Goal: Transaction & Acquisition: Purchase product/service

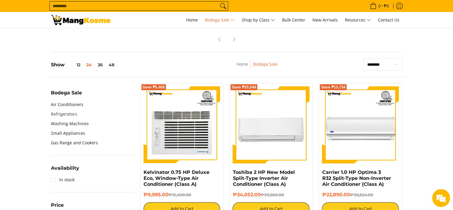
click at [74, 112] on link "Refrigerators" at bounding box center [64, 114] width 26 height 10
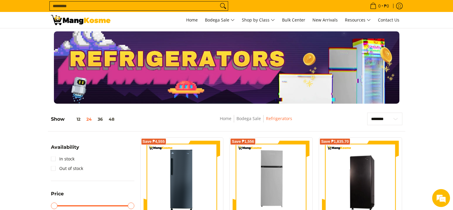
scroll to position [83, 0]
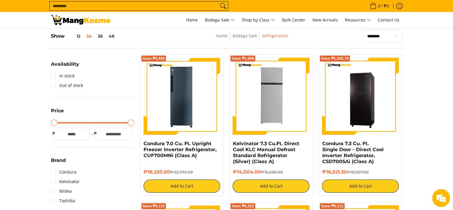
click at [74, 80] on li "In stock" at bounding box center [92, 76] width 83 height 10
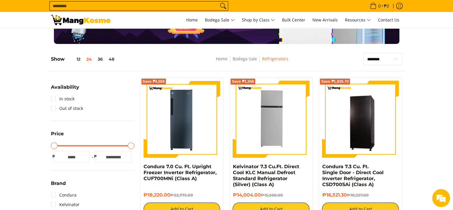
scroll to position [0, 0]
click at [53, 99] on link "In stock" at bounding box center [63, 99] width 24 height 10
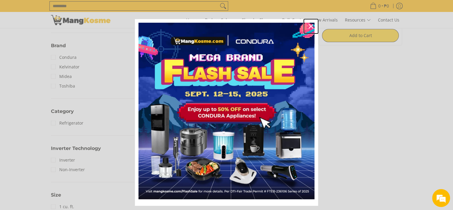
click at [310, 25] on icon "close icon" at bounding box center [311, 26] width 5 height 5
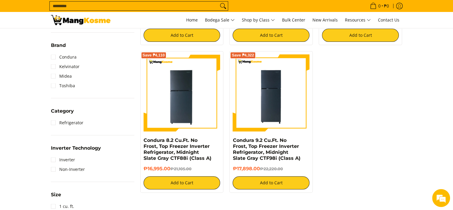
scroll to position [233, 0]
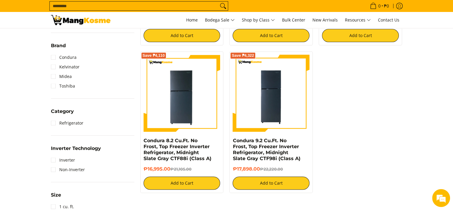
click at [81, 18] on img at bounding box center [81, 20] width 60 height 10
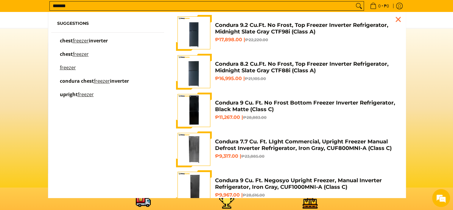
type input "*******"
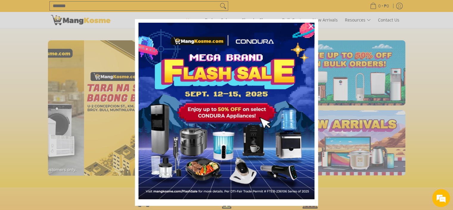
scroll to position [0, 948]
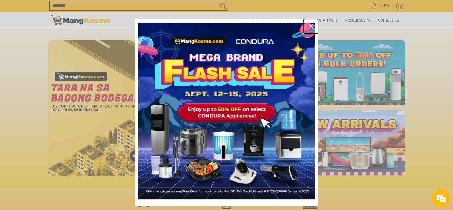
click at [309, 27] on icon "close icon" at bounding box center [311, 26] width 5 height 5
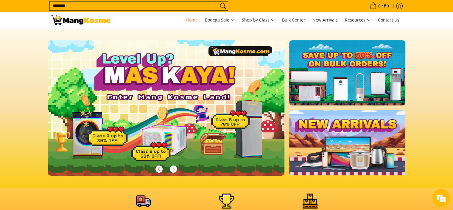
scroll to position [0, 237]
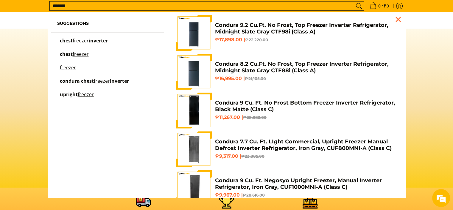
click at [132, 5] on input "*******" at bounding box center [202, 5] width 305 height 9
click at [68, 72] on p "freezer" at bounding box center [68, 70] width 16 height 10
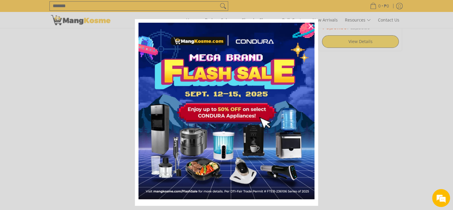
scroll to position [537, 0]
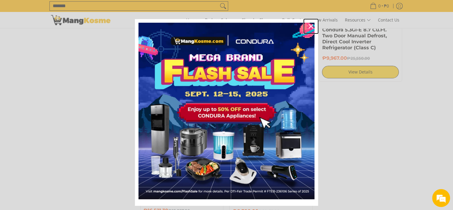
click at [311, 25] on icon "close icon" at bounding box center [311, 26] width 5 height 5
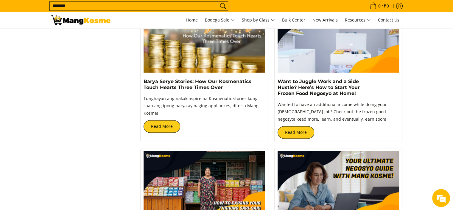
scroll to position [805, 0]
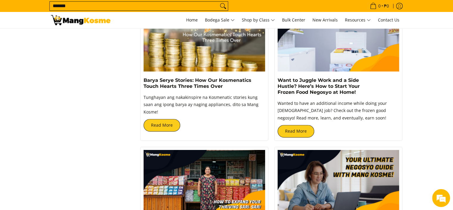
click at [346, 50] on img at bounding box center [339, 37] width 122 height 69
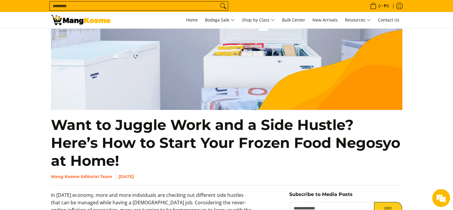
scroll to position [179, 0]
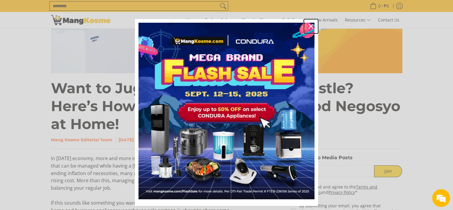
click at [306, 27] on div "Close" at bounding box center [311, 26] width 10 height 10
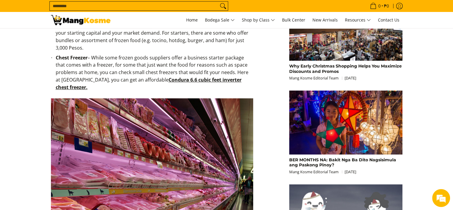
scroll to position [447, 0]
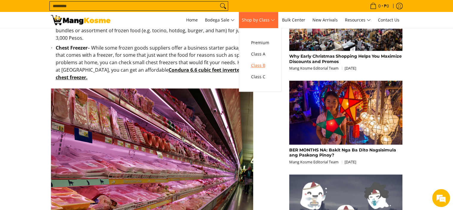
click at [266, 68] on span "Class B" at bounding box center [260, 65] width 18 height 7
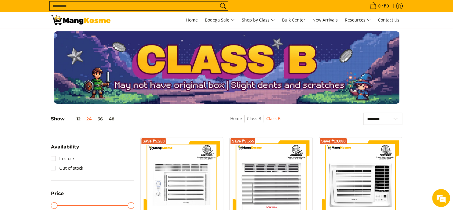
click at [123, 7] on input "Search..." at bounding box center [134, 5] width 169 height 9
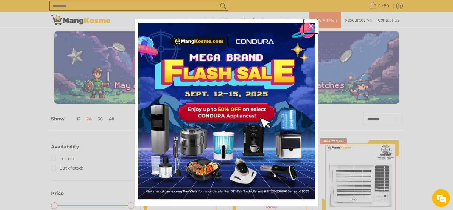
click at [312, 27] on div "Close" at bounding box center [311, 26] width 10 height 10
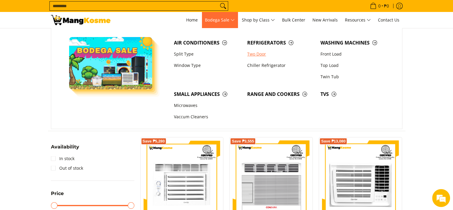
click at [258, 56] on link "Two Door" at bounding box center [280, 53] width 73 height 11
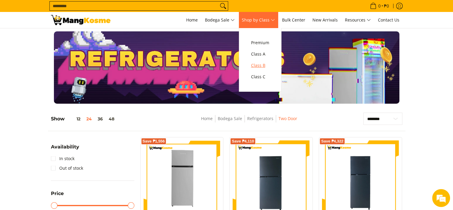
click at [261, 67] on span "Class B" at bounding box center [260, 65] width 18 height 7
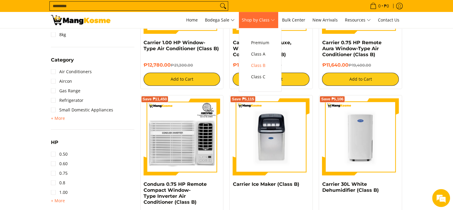
scroll to position [328, 0]
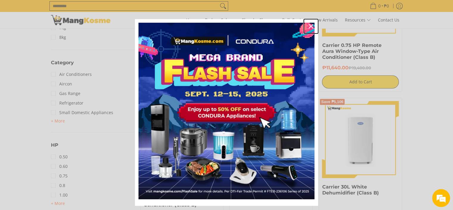
click at [306, 25] on div "Close" at bounding box center [311, 26] width 10 height 10
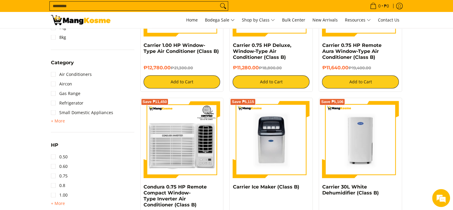
scroll to position [0, 0]
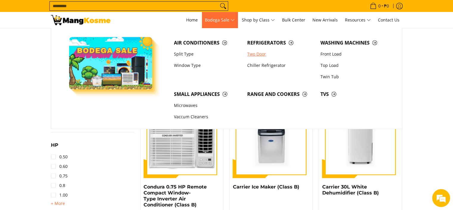
click at [259, 53] on link "Two Door" at bounding box center [280, 53] width 73 height 11
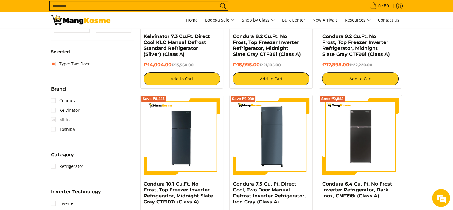
scroll to position [149, 0]
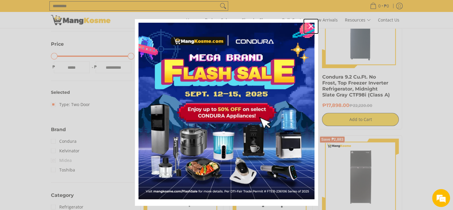
click at [311, 27] on icon "close icon" at bounding box center [311, 26] width 5 height 5
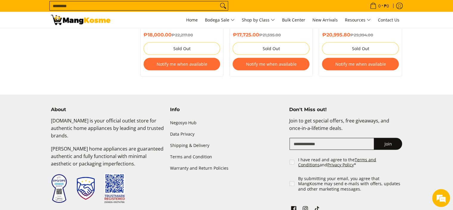
scroll to position [1192, 0]
